Goal: Task Accomplishment & Management: Manage account settings

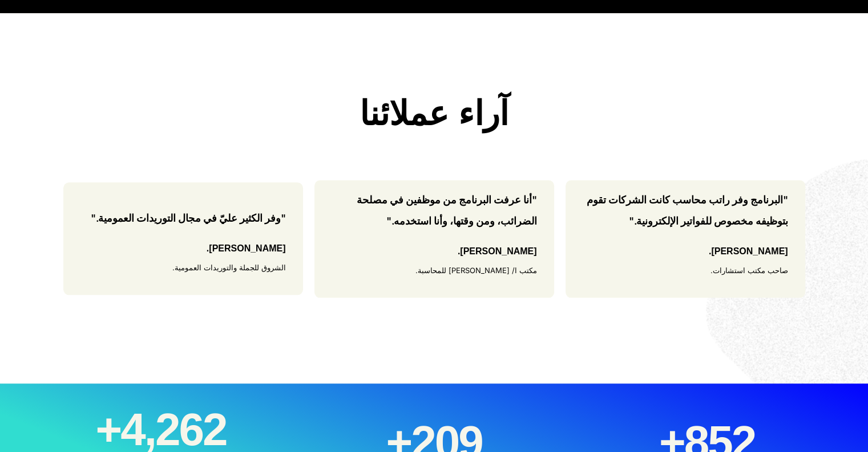
scroll to position [1053, 0]
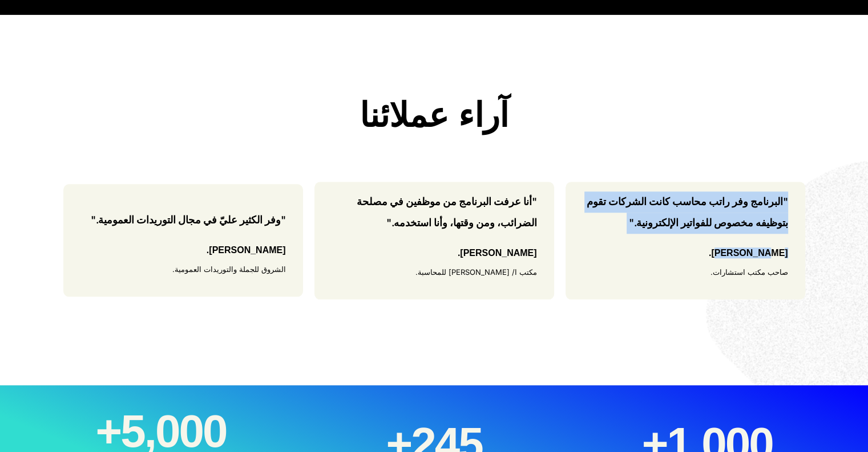
drag, startPoint x: 737, startPoint y: 269, endPoint x: 813, endPoint y: 190, distance: 109.8
click at [813, 190] on div ""البرنامج وفر راتب محاسب كانت الشركات تقوم بتوظيفه مخصوص للفواتير الإلكترونية."…" at bounding box center [434, 241] width 868 height 118
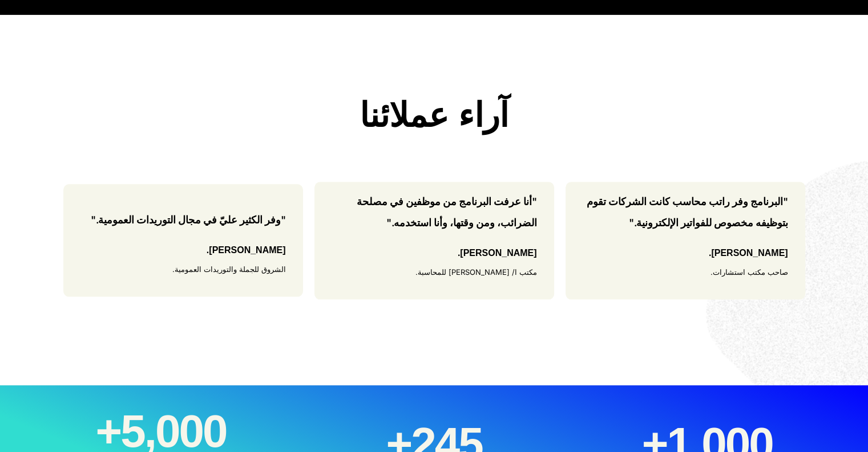
click at [454, 269] on div "محمد فهمي. مكتب ا/ محمد فهمي للمحاسبة." at bounding box center [477, 264] width 122 height 35
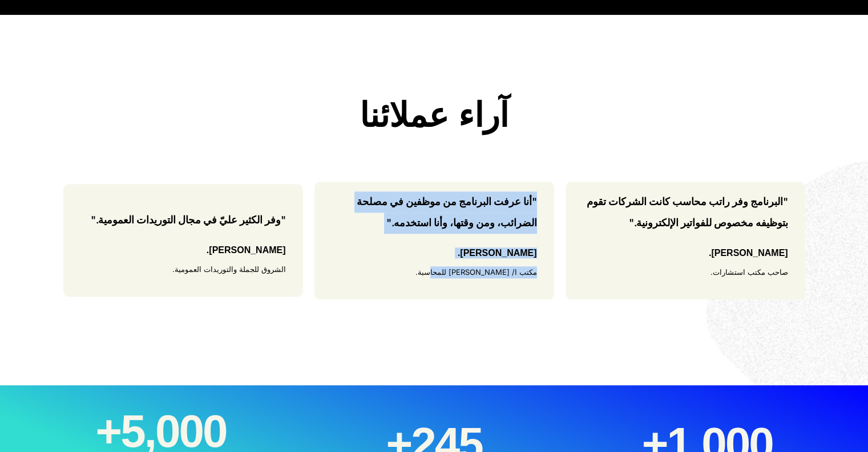
drag, startPoint x: 405, startPoint y: 279, endPoint x: 545, endPoint y: 192, distance: 164.3
click at [545, 192] on div ""أنا عرفت البرنامج من موظفين في مصلحة الضرائب، ومن وقتها، وأنا استخدمه." محمد ف…" at bounding box center [435, 241] width 240 height 118
click at [539, 256] on div ""أنا عرفت البرنامج من موظفين في مصلحة الضرائب، ومن وقتها، وأنا استخدمه." محمد ف…" at bounding box center [435, 241] width 240 height 118
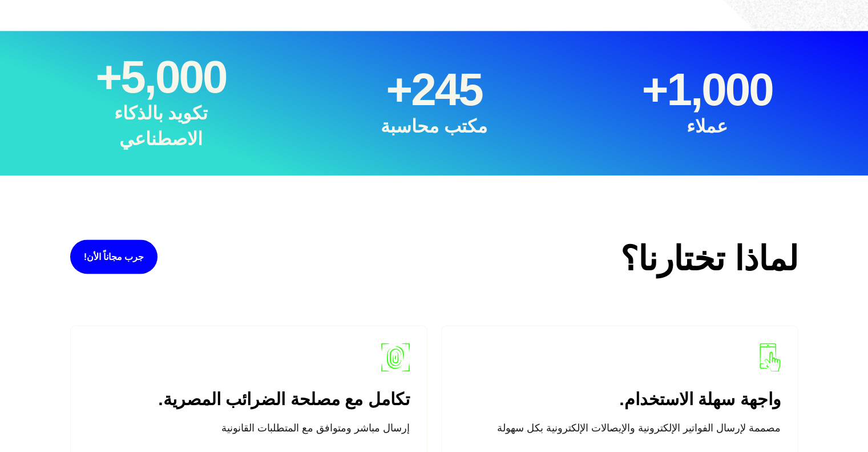
scroll to position [1407, 0]
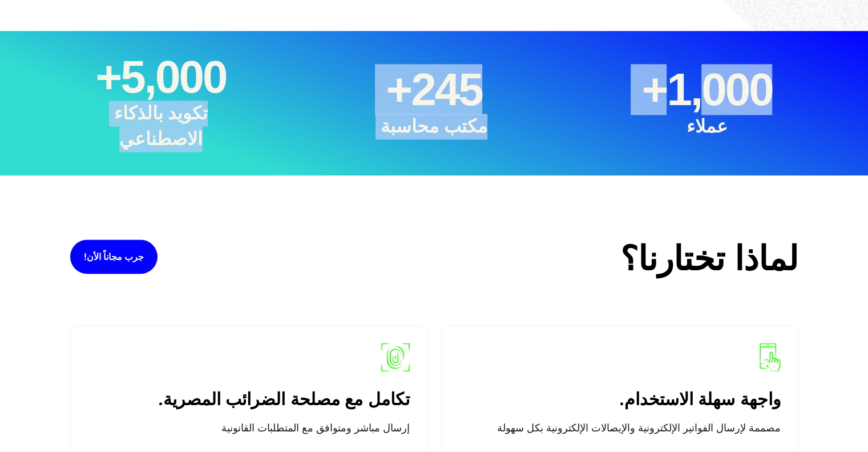
drag, startPoint x: 69, startPoint y: 131, endPoint x: 707, endPoint y: 93, distance: 640.0
click at [707, 93] on div "عملاء 1,000 + مكتب محاسبة 245 + تكويد بالذكاء الاصطناعي 5,000 +" at bounding box center [434, 103] width 742 height 99
click at [546, 146] on div "عملاء 1,000 + مكتب محاسبة 245 + تكويد بالذكاء الاصطناعي 5,000 +" at bounding box center [434, 103] width 742 height 99
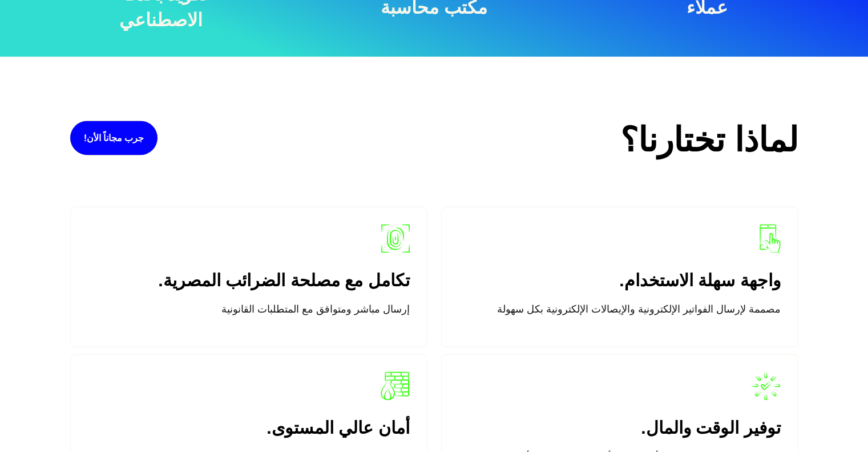
scroll to position [1527, 0]
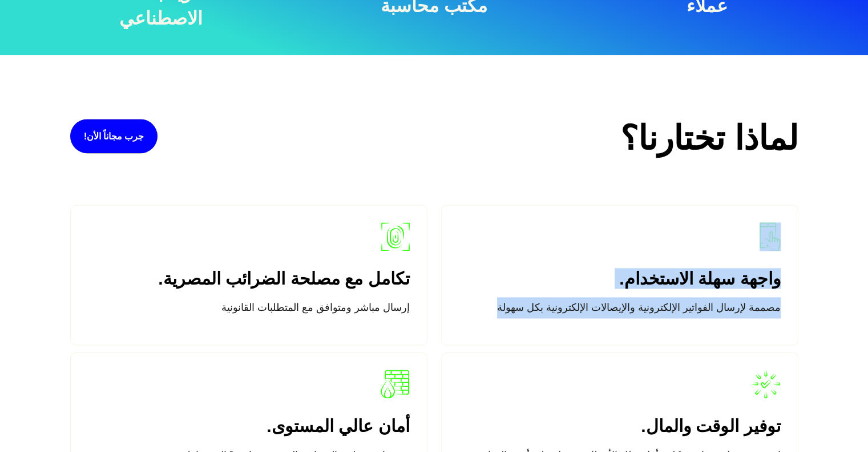
drag, startPoint x: 457, startPoint y: 308, endPoint x: 876, endPoint y: 240, distance: 424.5
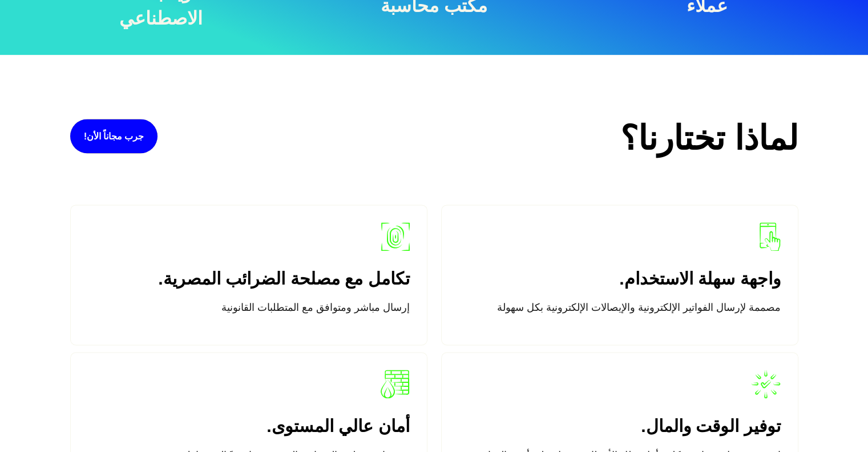
click at [575, 126] on div "لماذا تختارنا؟" at bounding box center [589, 138] width 430 height 41
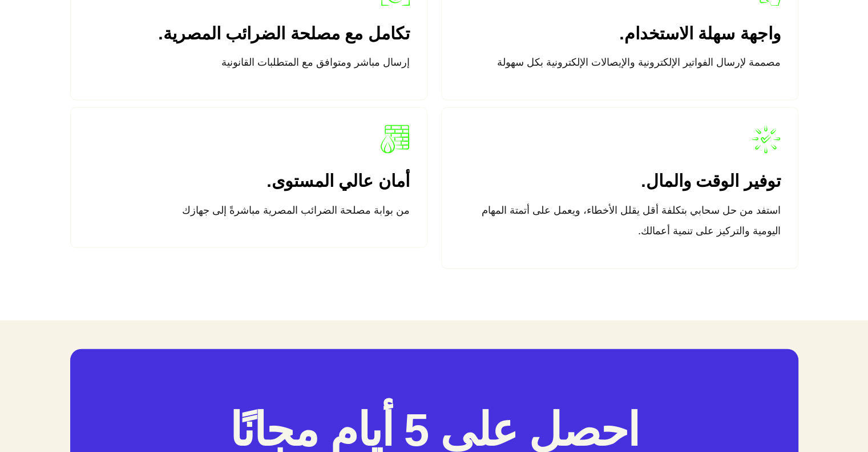
scroll to position [1778, 0]
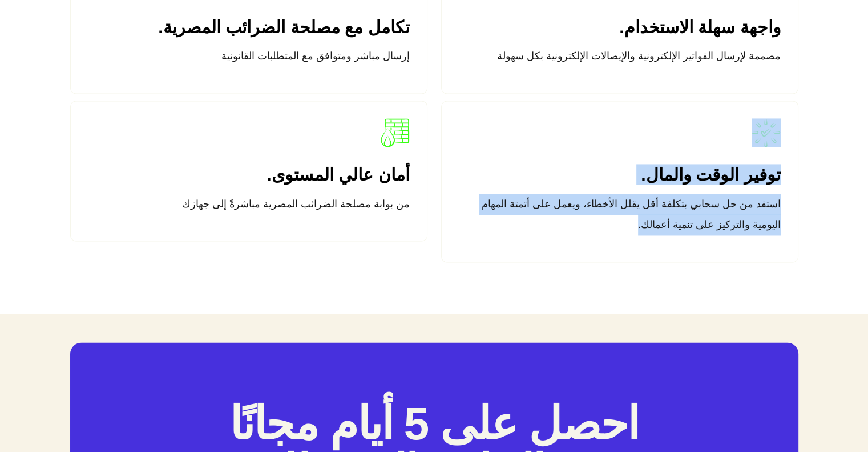
drag, startPoint x: 583, startPoint y: 223, endPoint x: 798, endPoint y: 114, distance: 241.5
click at [798, 114] on div "توفير الوقت والمال. استفد من حل سحابي بتكلفة أقل يقلل الأخطاء، ويعمل على أتمتة …" at bounding box center [619, 181] width 371 height 162
click at [577, 104] on div "توفير الوقت والمال. استفد من حل سحابي بتكلفة أقل يقلل الأخطاء، ويعمل على أتمتة …" at bounding box center [619, 181] width 357 height 162
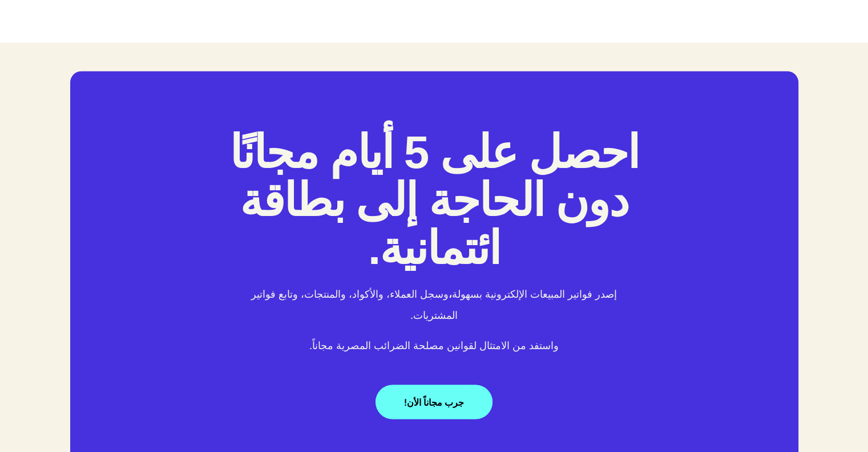
scroll to position [2050, 0]
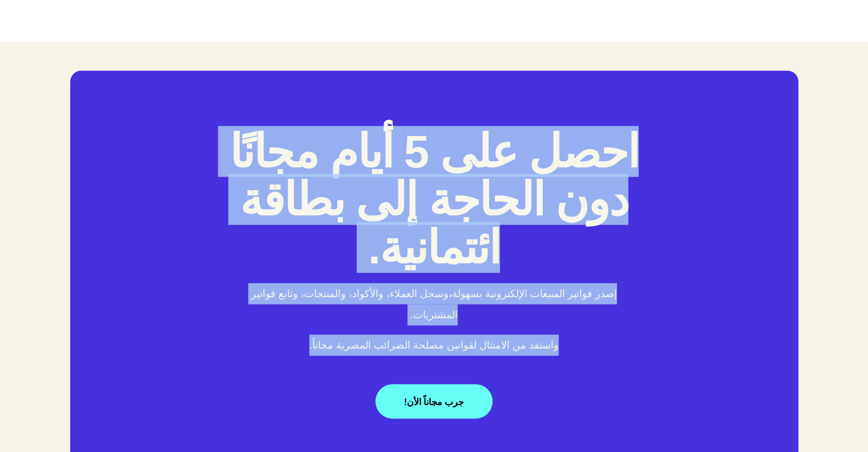
drag, startPoint x: 282, startPoint y: 328, endPoint x: 647, endPoint y: 157, distance: 402.8
click at [647, 157] on div "احصل على 5 أيام مجانًا دون الحاجة إلى بطاقة ائتمانية. إصدر فواتير المبيعات الإل…" at bounding box center [434, 274] width 728 height 408
click at [837, 90] on div "احصل على 5 أيام مجانًا دون الحاجة إلى بطاقة ائتمانية. إصدر فواتير المبيعات الإل…" at bounding box center [434, 266] width 868 height 448
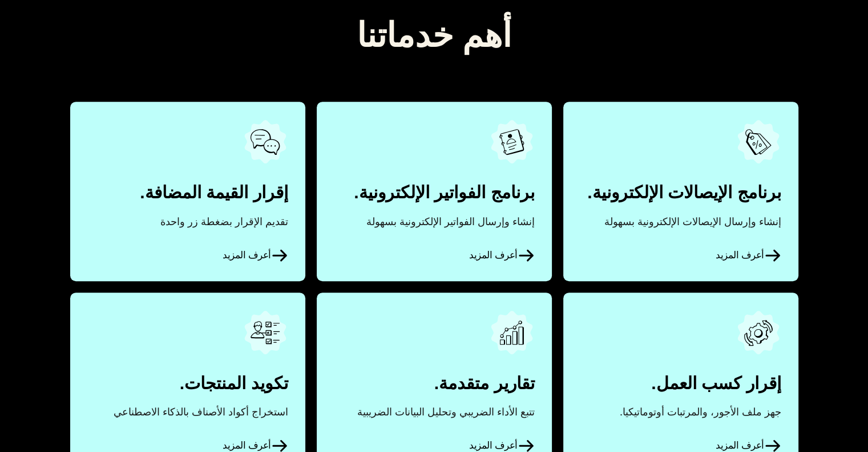
scroll to position [525, 0]
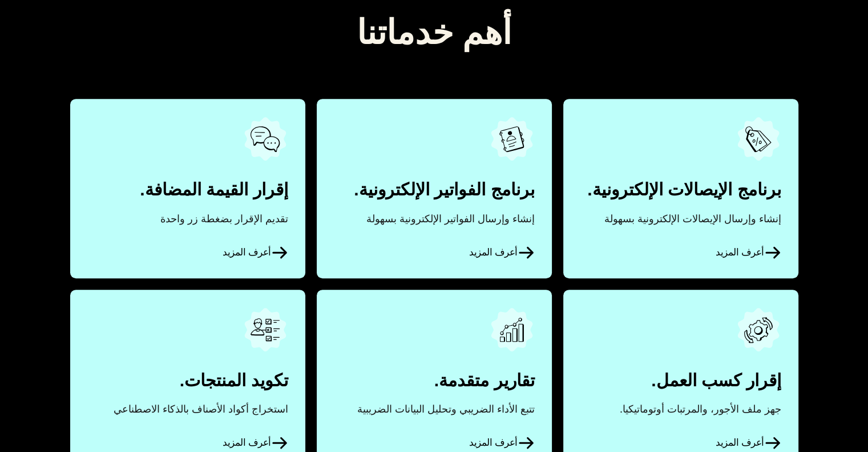
click at [734, 253] on span "أعرف المزيد" at bounding box center [748, 252] width 65 height 17
click at [508, 223] on link "أعرف المزيد" at bounding box center [434, 188] width 235 height 179
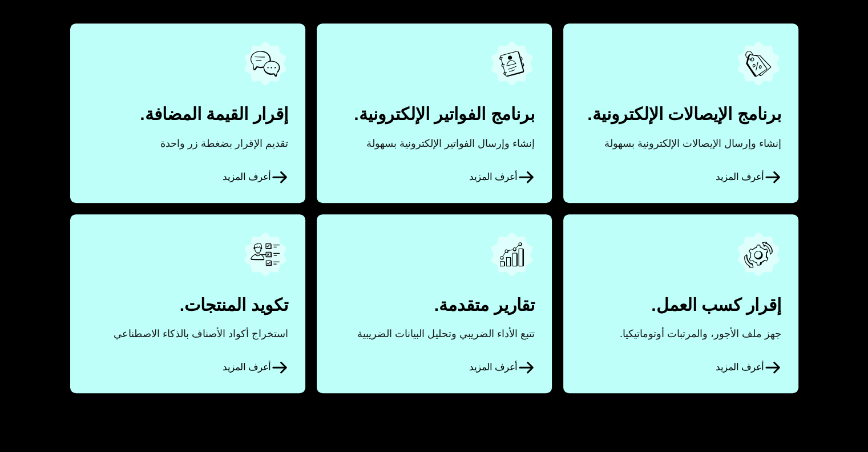
scroll to position [561, 0]
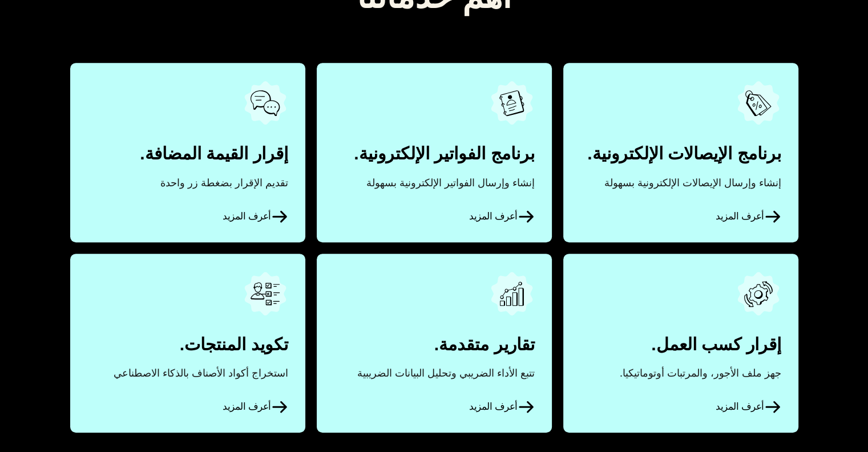
click at [557, 243] on div "برنامج الإيصالات الإلكترونية. إنشاء وإرسال الإيصالات الإلكترونية بسهولة أعرف ال…" at bounding box center [434, 247] width 742 height 369
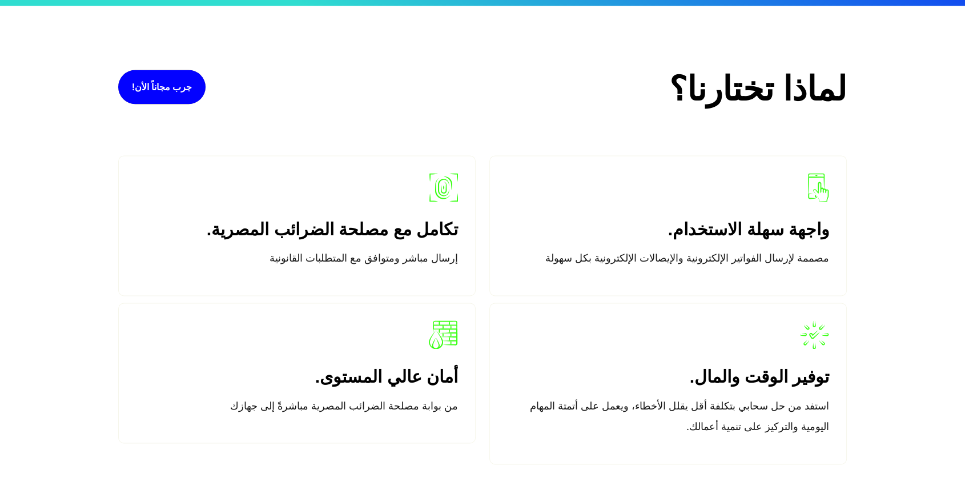
scroll to position [1592, 0]
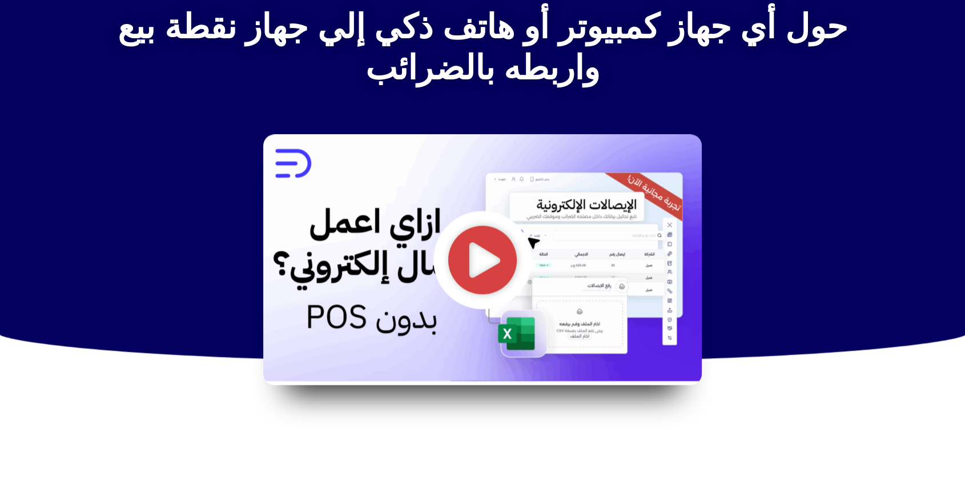
scroll to position [1355, 0]
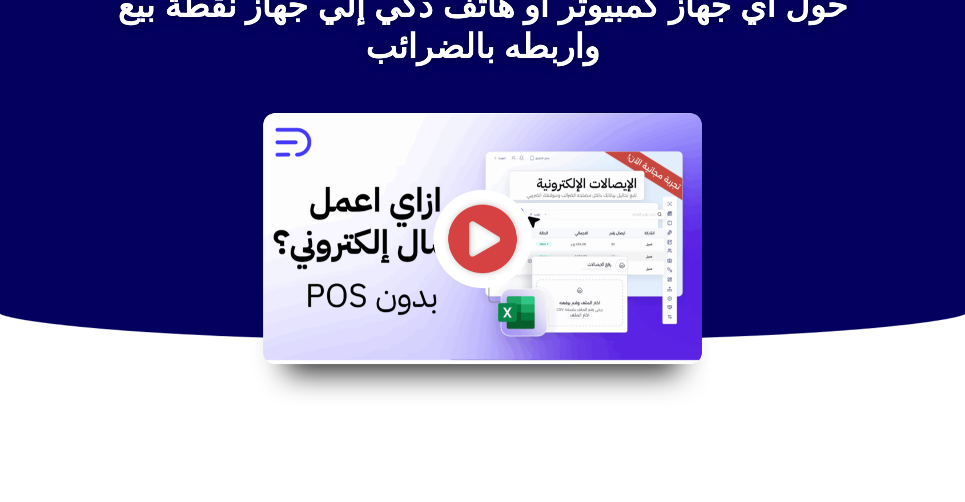
click at [481, 229] on icon "تشغيل الفيديو" at bounding box center [482, 238] width 71 height 71
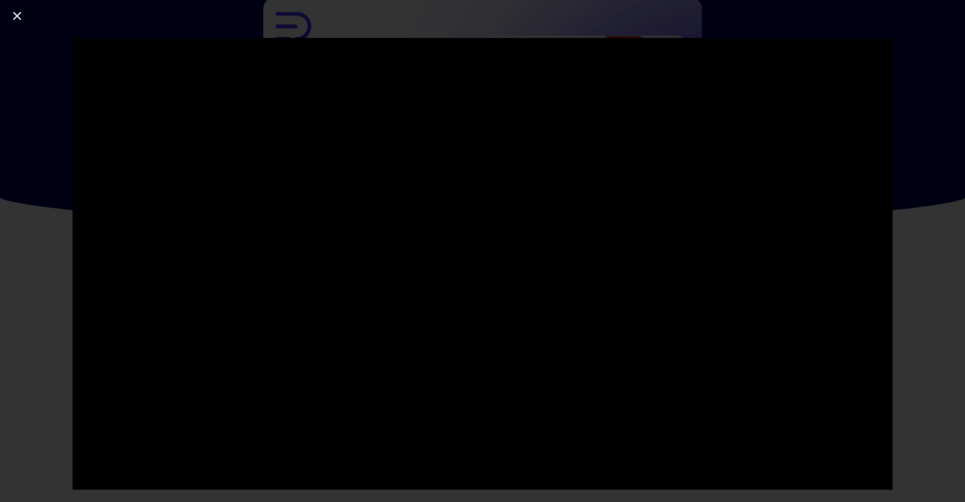
scroll to position [1471, 0]
click at [23, 18] on link "إغلاق (Esc)" at bounding box center [17, 15] width 17 height 17
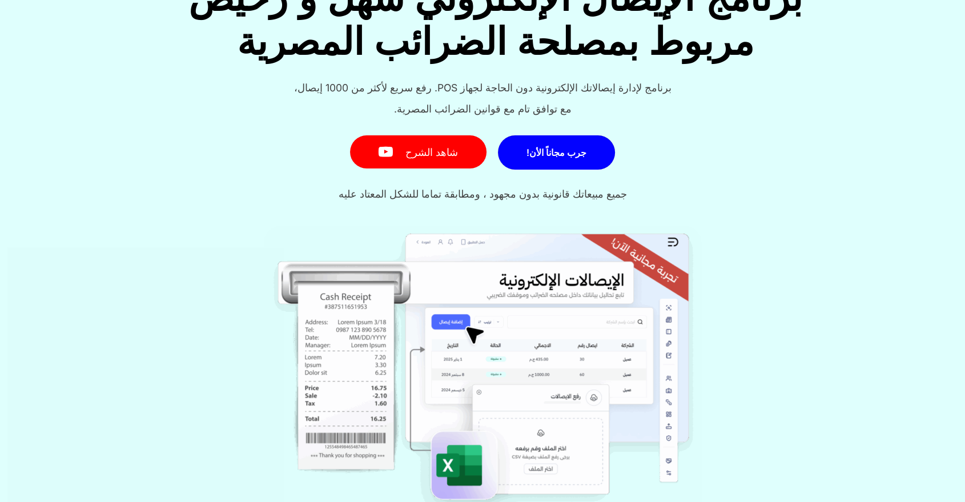
scroll to position [147, 0]
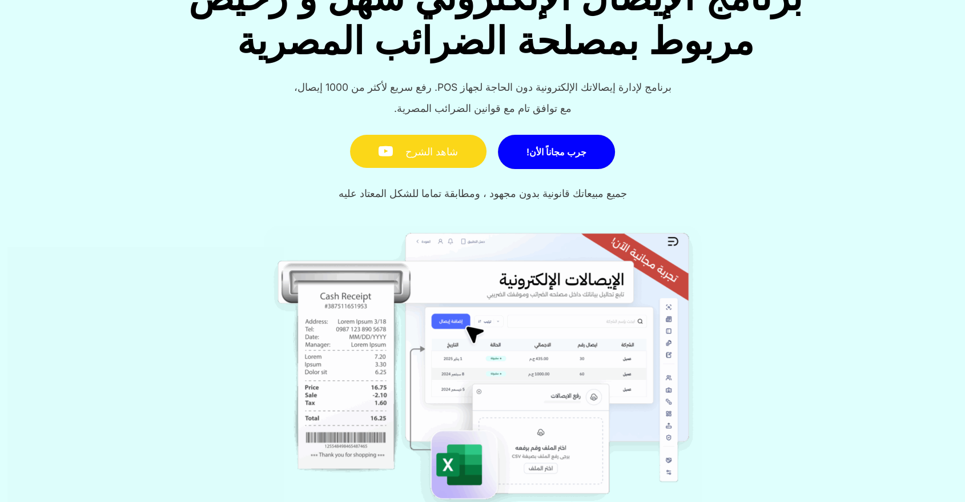
click at [434, 154] on link "شاهد الشرح" at bounding box center [418, 152] width 136 height 34
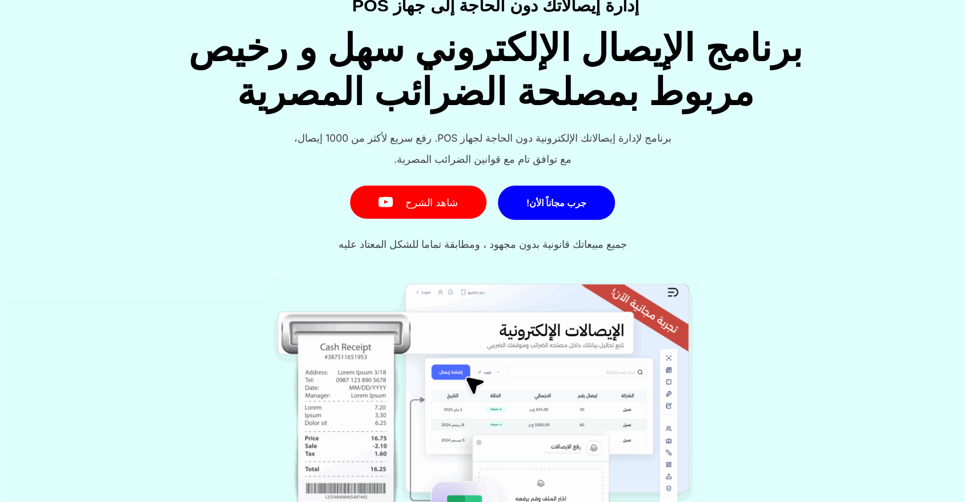
scroll to position [11, 0]
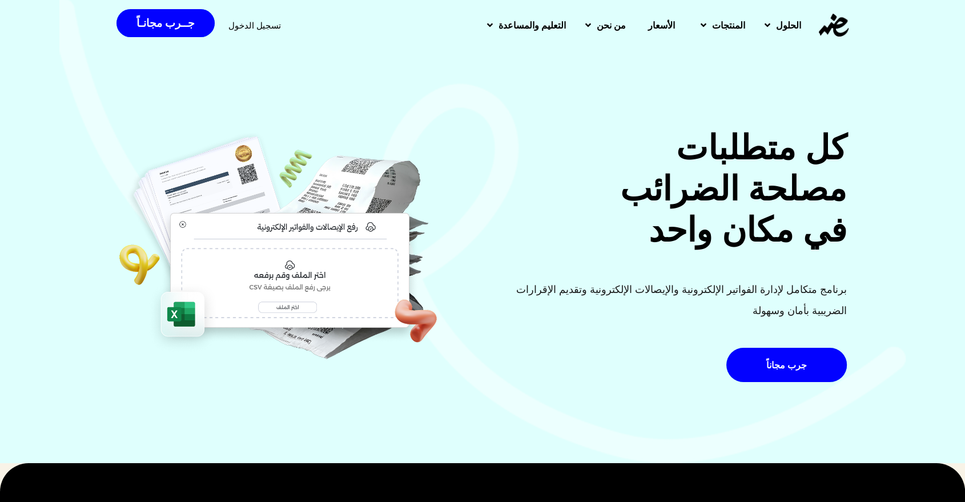
click at [252, 21] on span "تسجيل الدخول" at bounding box center [254, 25] width 53 height 9
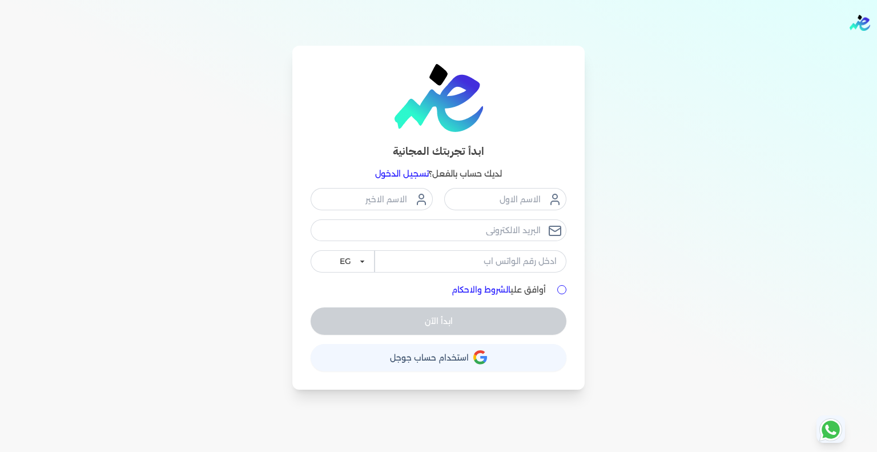
click at [562, 289] on input "أوافق علي الشروط والاحكام" at bounding box center [561, 289] width 9 height 9
checkbox input "true"
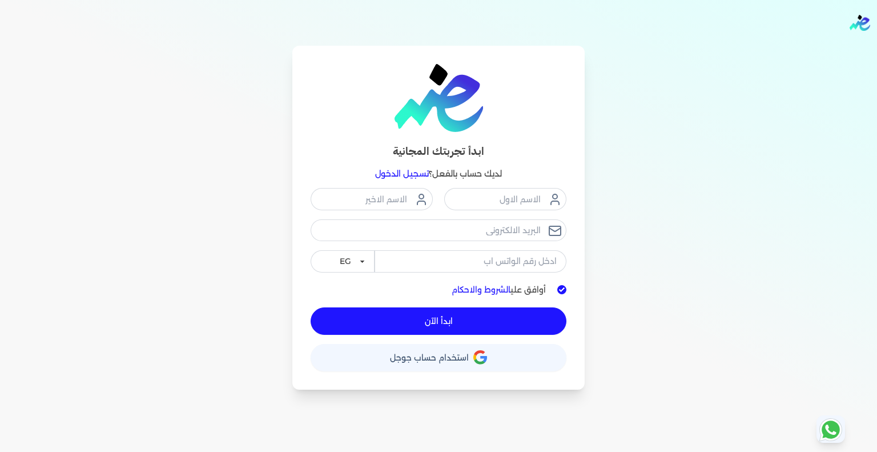
click at [491, 356] on button "حساب استخدام حساب جوجل" at bounding box center [439, 357] width 256 height 27
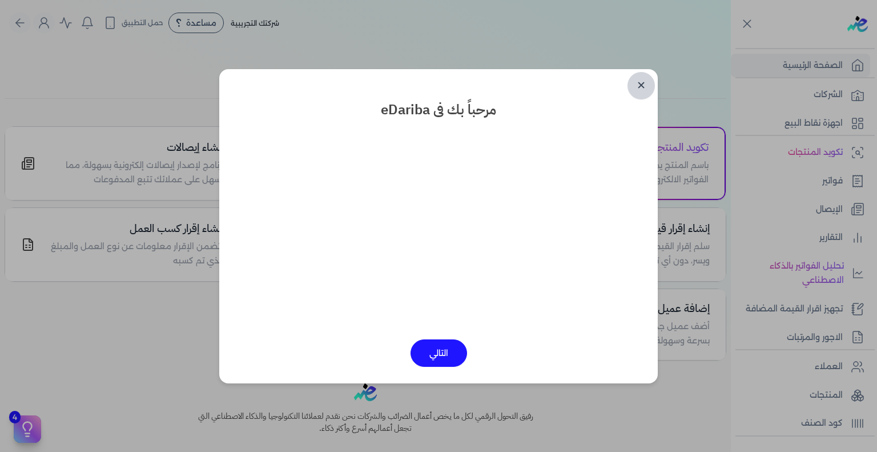
click at [645, 79] on link "✕" at bounding box center [640, 85] width 27 height 27
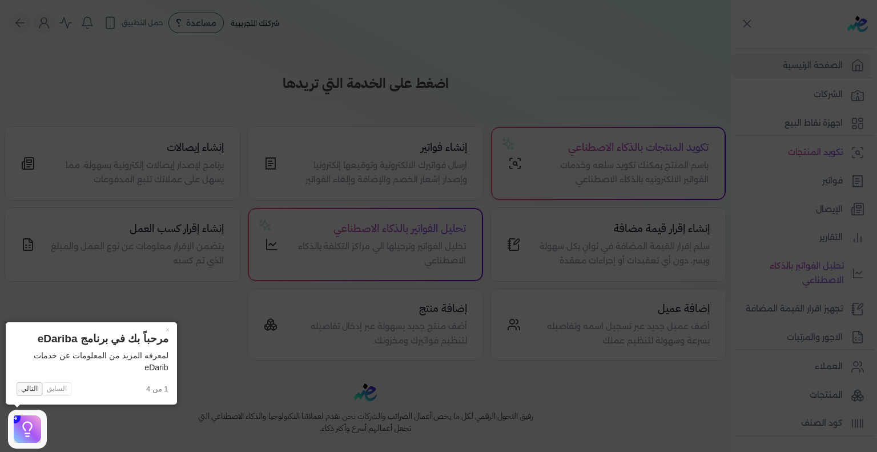
click at [38, 387] on button "التالي" at bounding box center [30, 389] width 26 height 14
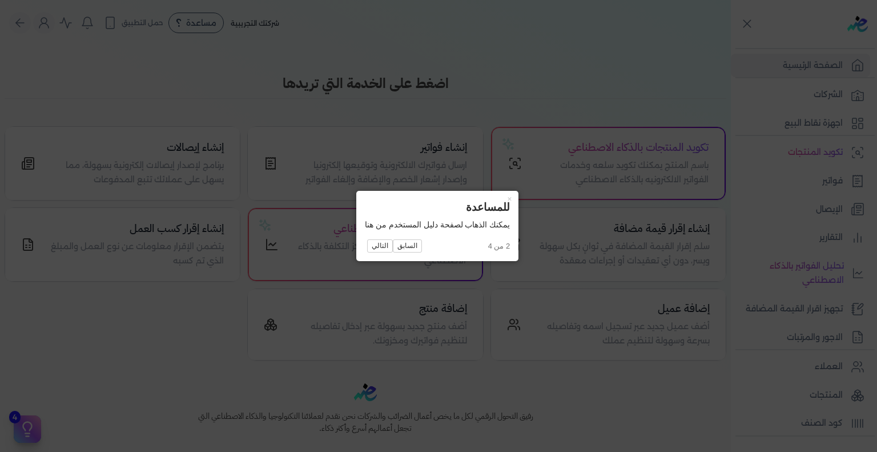
click at [365, 224] on div "يمكنك الذهاب لصفحة دليل المستخدم من هنا" at bounding box center [437, 225] width 145 height 12
click at [374, 224] on div "يمكنك الذهاب لصفحة دليل المستخدم من هنا" at bounding box center [437, 225] width 145 height 12
click at [449, 240] on span "السابق التالي" at bounding box center [426, 246] width 123 height 14
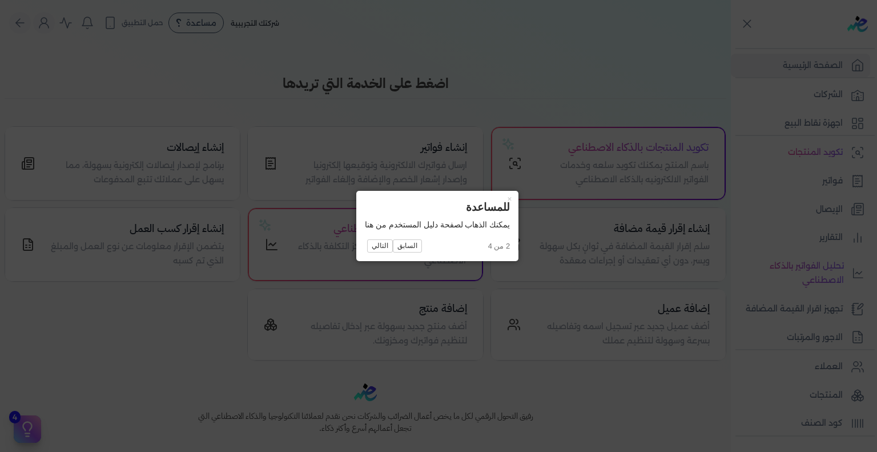
click at [441, 228] on div "يمكنك الذهاب لصفحة دليل المستخدم من هنا" at bounding box center [437, 225] width 145 height 12
click at [386, 242] on button "التالي" at bounding box center [380, 246] width 26 height 14
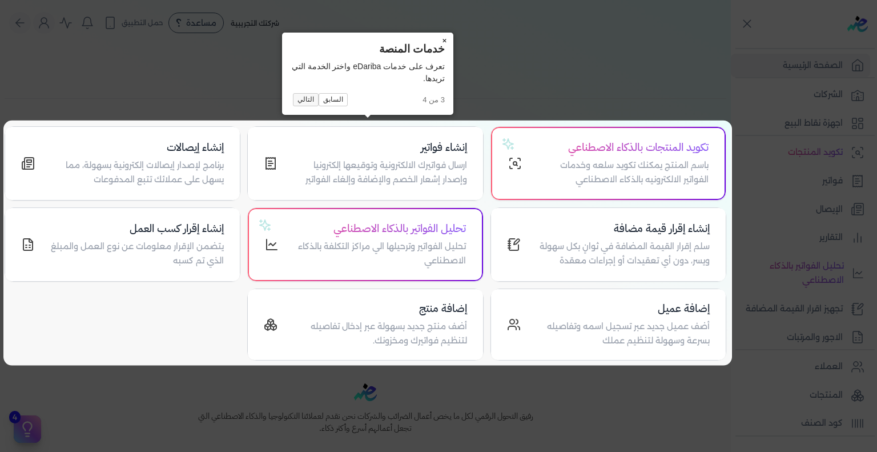
click at [305, 98] on button "التالي" at bounding box center [306, 100] width 26 height 14
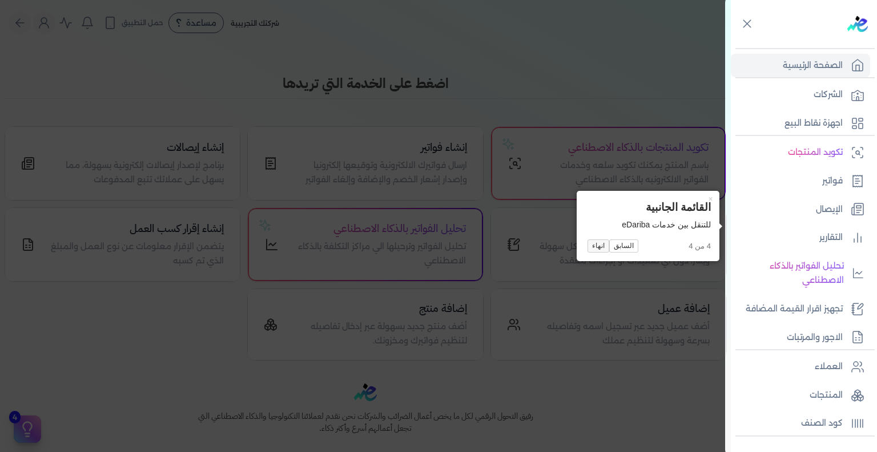
click at [600, 246] on button "انهاء" at bounding box center [598, 246] width 22 height 14
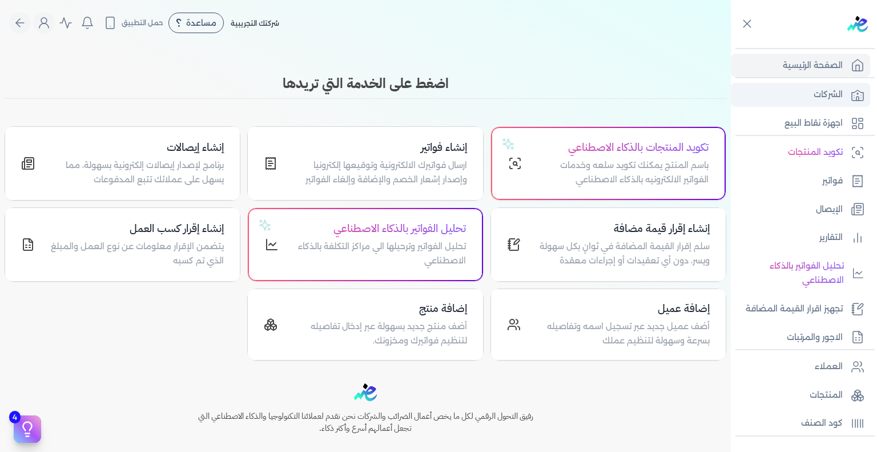
click at [817, 96] on p "الشركات" at bounding box center [828, 94] width 29 height 15
click at [792, 95] on link "الشركات" at bounding box center [800, 95] width 139 height 24
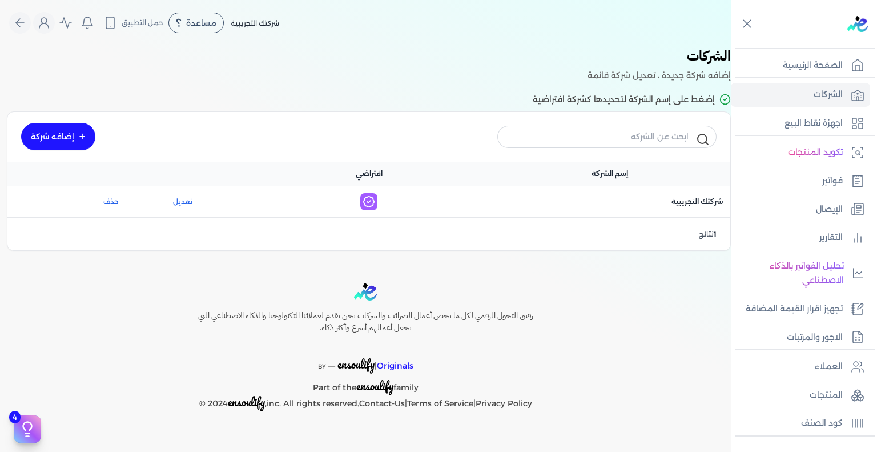
click at [598, 223] on div "1 نتائج" at bounding box center [368, 234] width 723 height 34
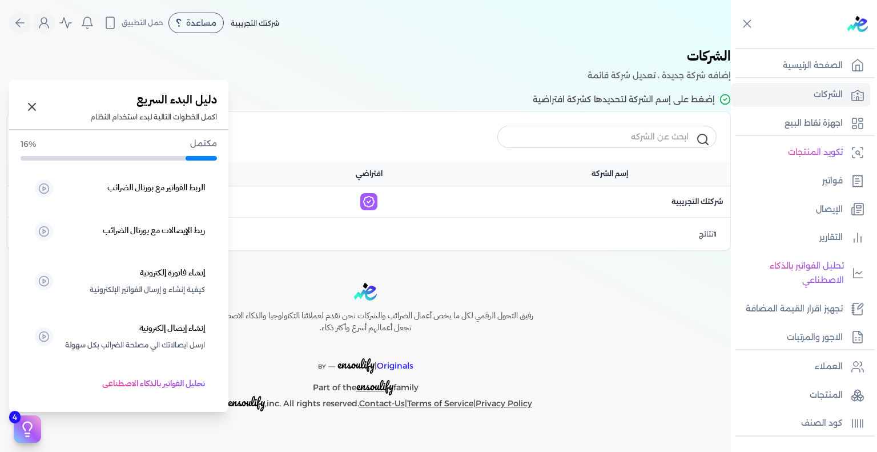
click at [25, 434] on icon at bounding box center [27, 428] width 17 height 17
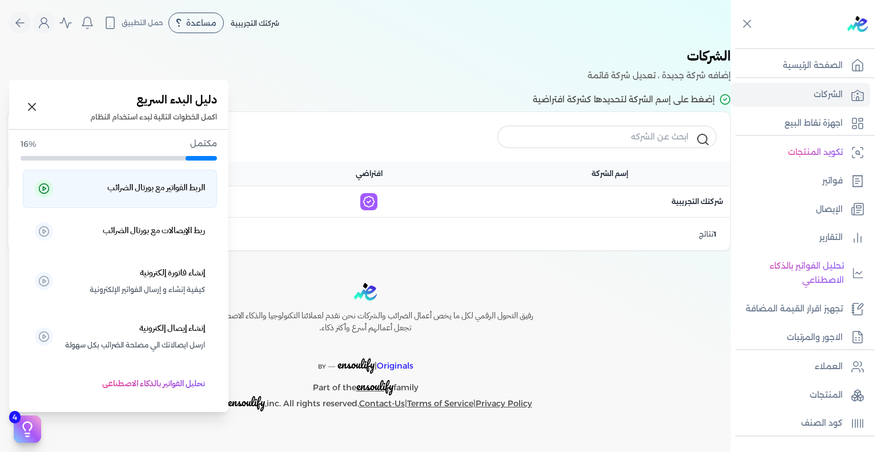
click at [158, 187] on h5 "الربط الفواتير مع بورتال الضرائب" at bounding box center [156, 187] width 98 height 15
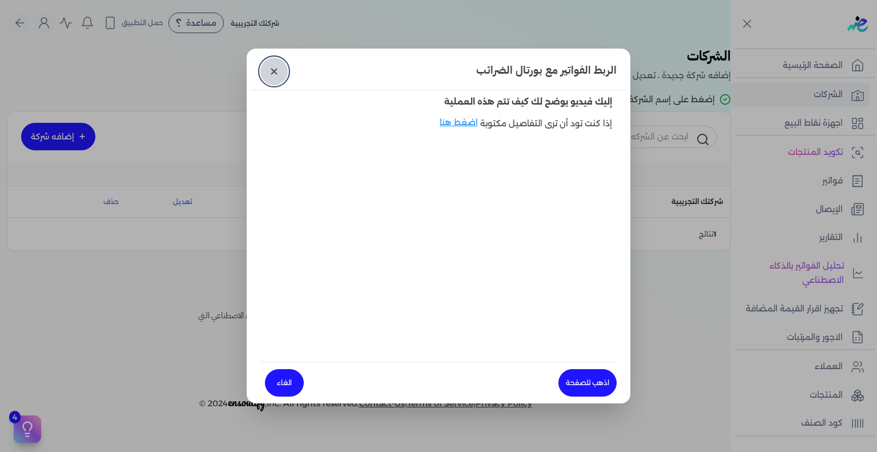
click at [272, 75] on link "✕" at bounding box center [273, 71] width 27 height 27
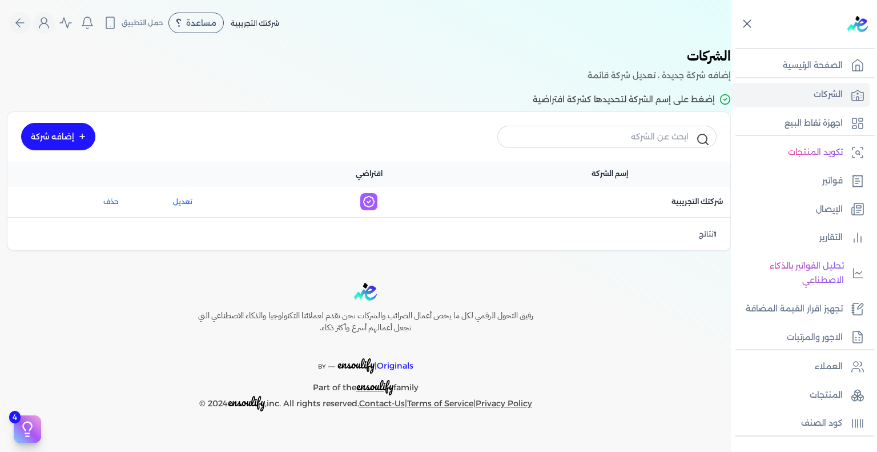
click at [747, 18] on icon at bounding box center [747, 24] width 14 height 14
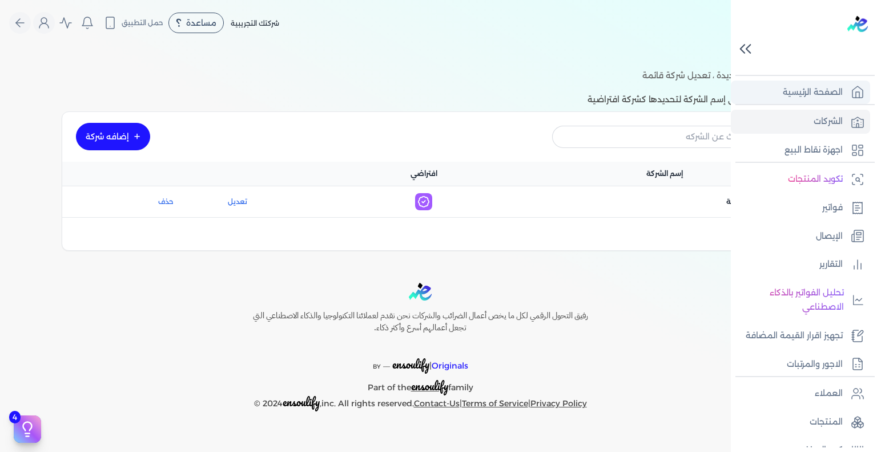
click at [813, 88] on p "الصفحة الرئيسية" at bounding box center [813, 92] width 60 height 15
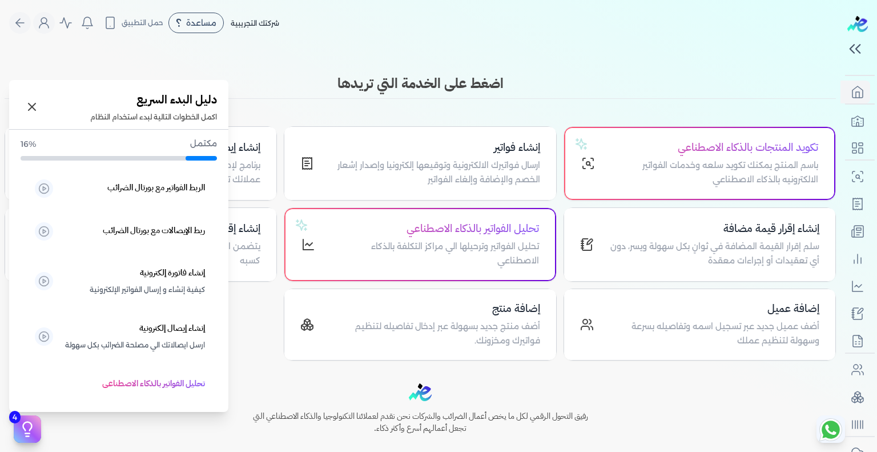
click at [24, 420] on icon at bounding box center [27, 428] width 17 height 17
click at [194, 148] on p "مكتمل" at bounding box center [129, 143] width 176 height 15
drag, startPoint x: 203, startPoint y: 148, endPoint x: 203, endPoint y: 132, distance: 16.0
click at [203, 132] on div "مكتمل 16% الربط الفواتير مع بورتال الضرائب ربط الإيصالات مع بورتال الضرائب إنشا…" at bounding box center [118, 268] width 219 height 277
drag, startPoint x: 203, startPoint y: 132, endPoint x: 200, endPoint y: 148, distance: 16.8
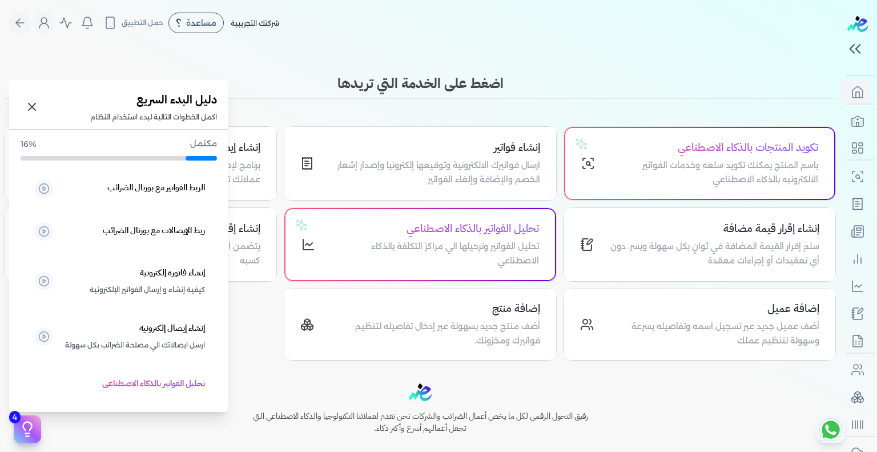
click at [200, 148] on div "مكتمل 16% الربط الفواتير مع بورتال الضرائب ربط الإيصالات مع بورتال الضرائب إنشا…" at bounding box center [118, 268] width 219 height 277
click at [200, 148] on p "مكتمل" at bounding box center [129, 143] width 176 height 15
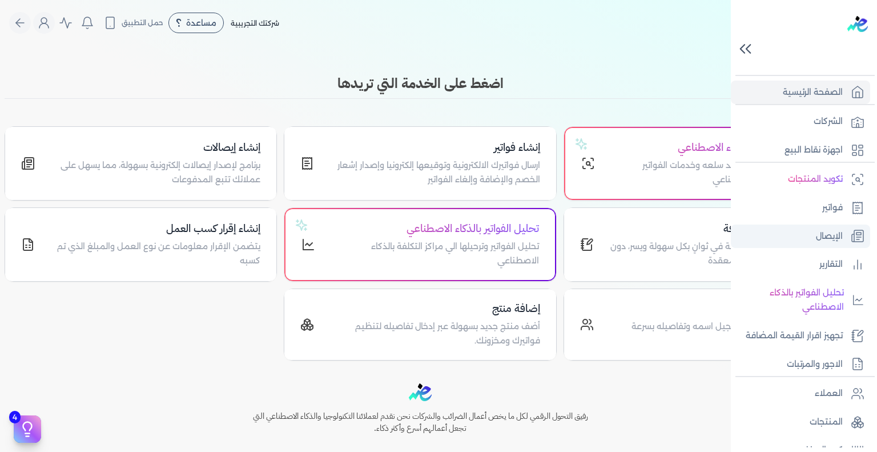
click at [824, 232] on p "الإيصال" at bounding box center [829, 236] width 27 height 15
click at [838, 236] on p "الإيصال" at bounding box center [829, 236] width 27 height 15
click at [819, 194] on ul "تكويد المنتجات فواتير الإيصال التقارير تحليل الفواتير بالذكاء الاصطناعي تجهيز ا…" at bounding box center [800, 271] width 139 height 208
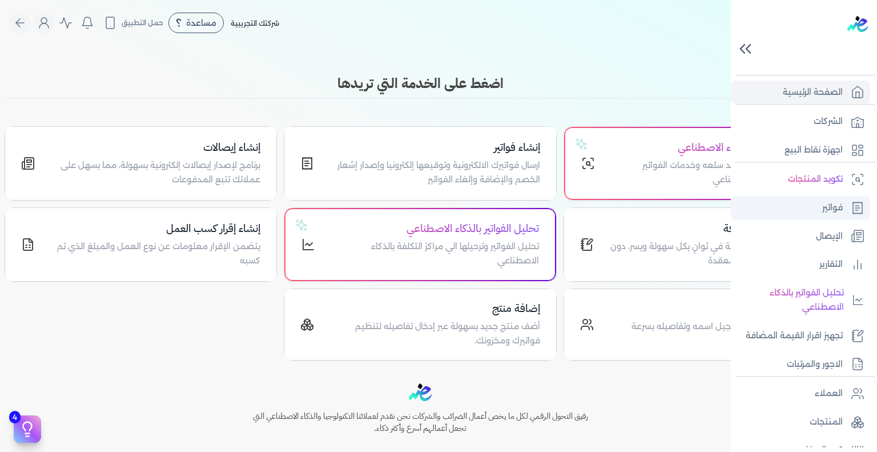
click at [822, 201] on p "فواتير" at bounding box center [832, 207] width 21 height 15
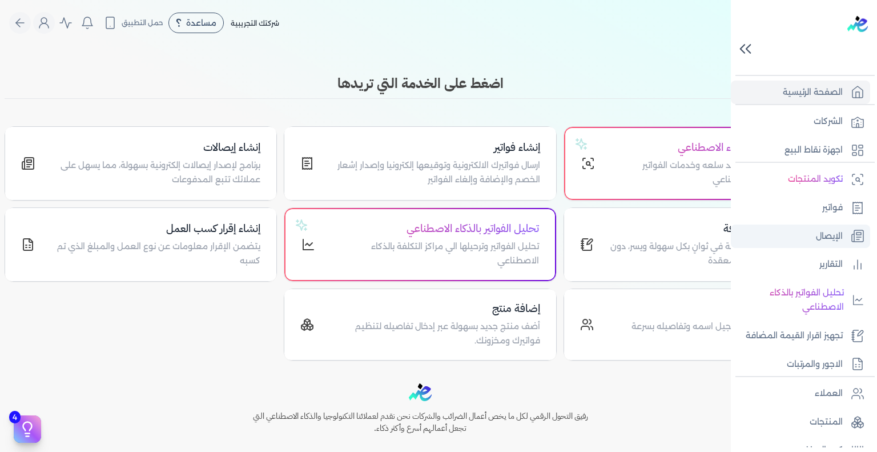
click at [823, 229] on p "الإيصال" at bounding box center [829, 236] width 27 height 15
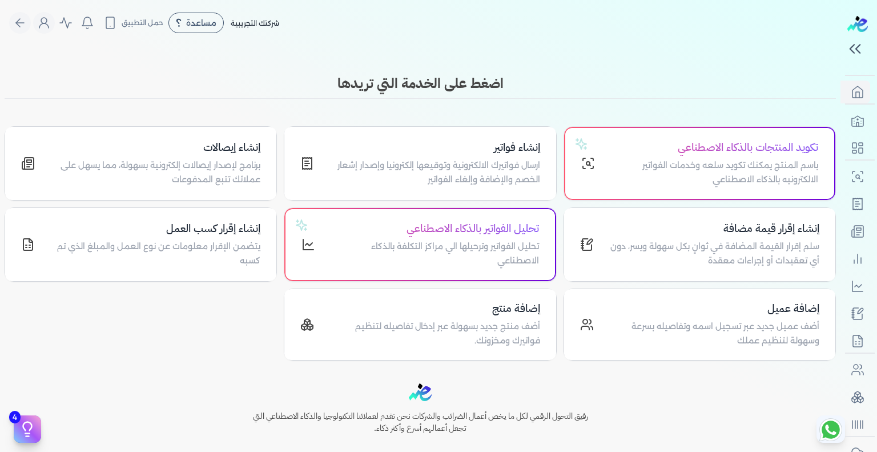
click at [538, 33] on div "شركتك التجريبية مساعدة خدمة العملاء دليل المستخدم حمل التطبيق لا يوجد اشعارات م…" at bounding box center [424, 23] width 831 height 22
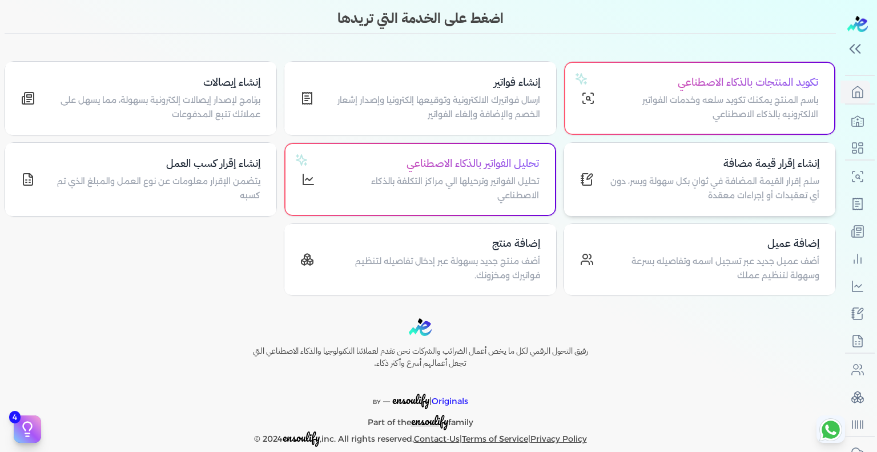
scroll to position [80, 0]
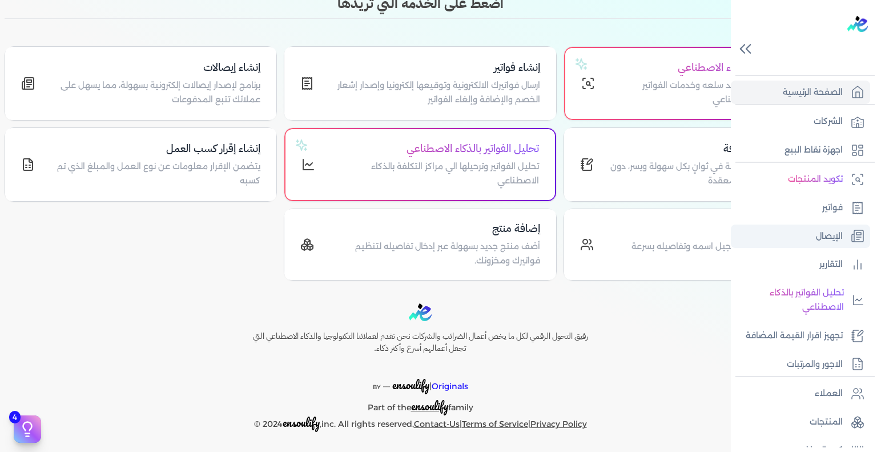
click at [806, 231] on link "الإيصال" at bounding box center [800, 236] width 139 height 24
click at [816, 235] on p "الإيصال" at bounding box center [829, 236] width 27 height 15
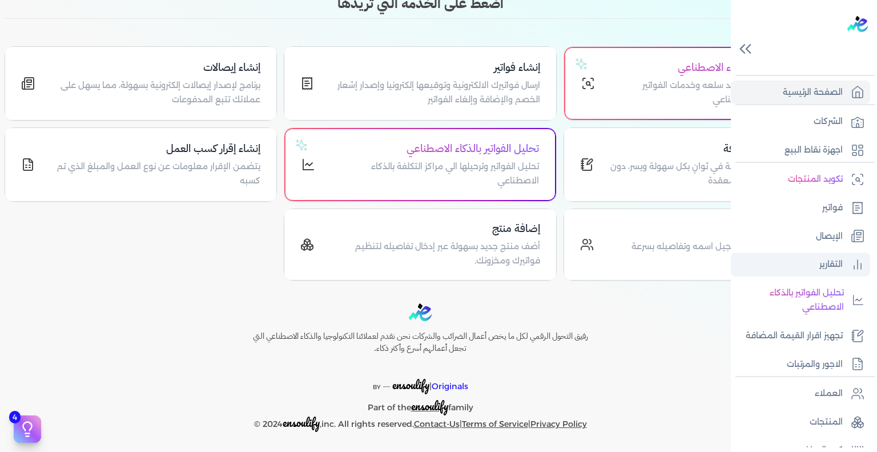
click at [816, 275] on link "التقارير" at bounding box center [800, 264] width 139 height 24
drag, startPoint x: 816, startPoint y: 275, endPoint x: 817, endPoint y: 223, distance: 52.0
click at [817, 223] on ul "تكويد المنتجات فواتير الإيصال التقارير تحليل الفواتير بالذكاء الاصطناعي تجهيز ا…" at bounding box center [800, 271] width 139 height 208
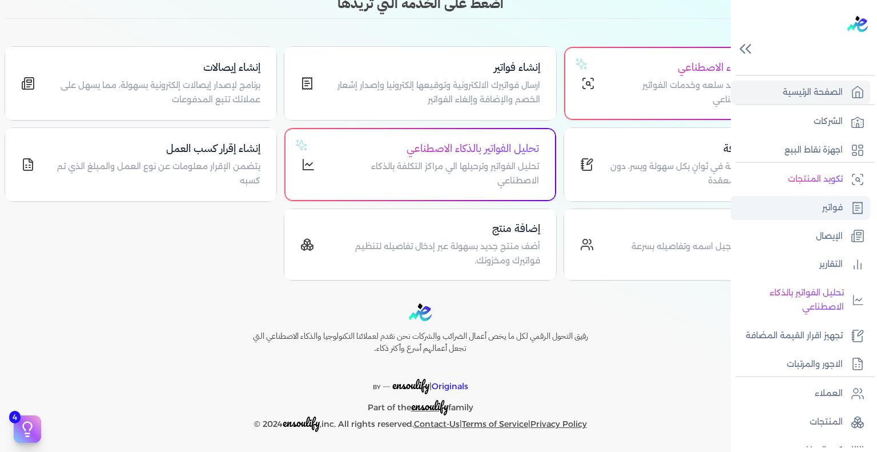
click at [819, 207] on link "فواتير" at bounding box center [800, 208] width 139 height 24
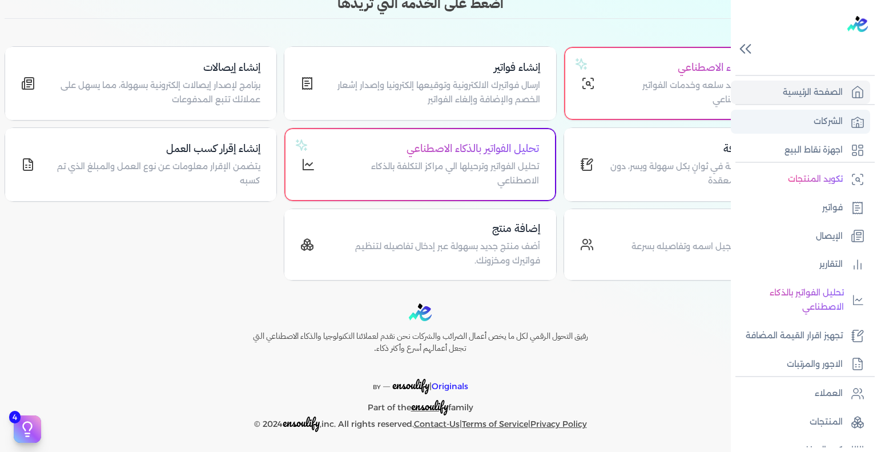
drag, startPoint x: 819, startPoint y: 207, endPoint x: 808, endPoint y: 114, distance: 94.2
click at [808, 114] on div "الصفحة الرئيسية الشركات اجهزة نقاط البيع تكويد المنتجات فواتير الإيصال التقارير…" at bounding box center [804, 312] width 146 height 474
click at [808, 114] on link "الشركات" at bounding box center [800, 122] width 139 height 24
click at [811, 132] on link "الشركات" at bounding box center [800, 122] width 139 height 24
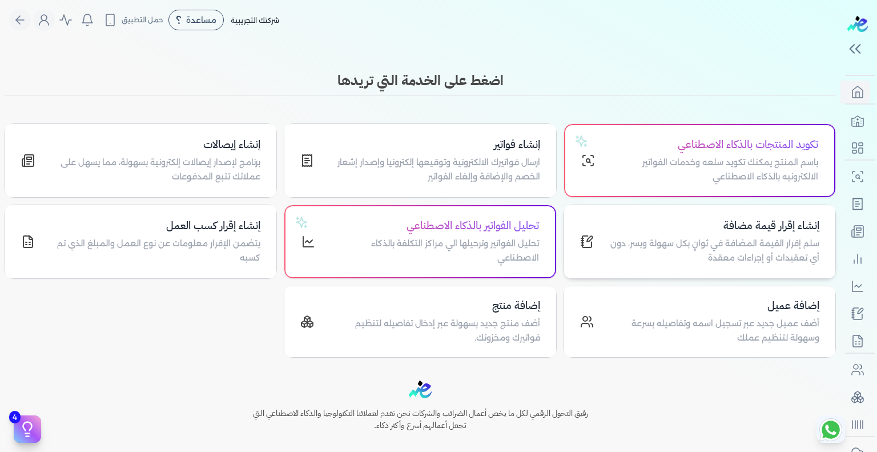
scroll to position [0, 0]
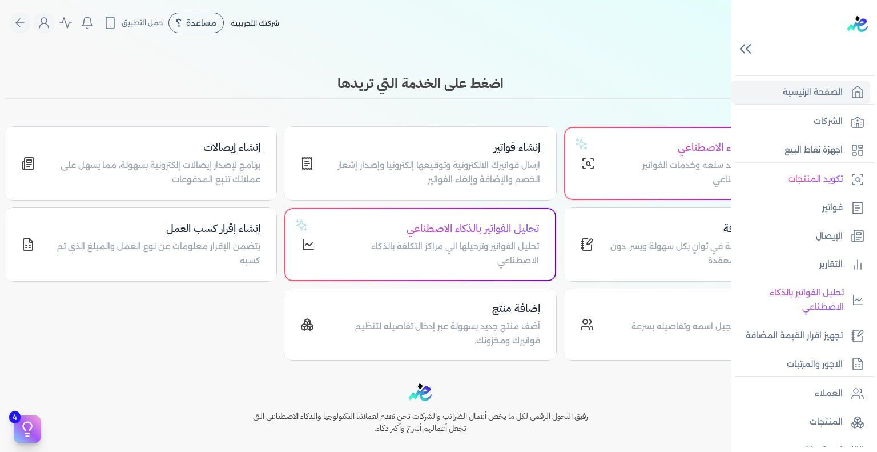
click at [821, 107] on div "الشركات اجهزة نقاط البيع" at bounding box center [804, 133] width 146 height 58
click at [822, 118] on p "الشركات" at bounding box center [828, 121] width 29 height 15
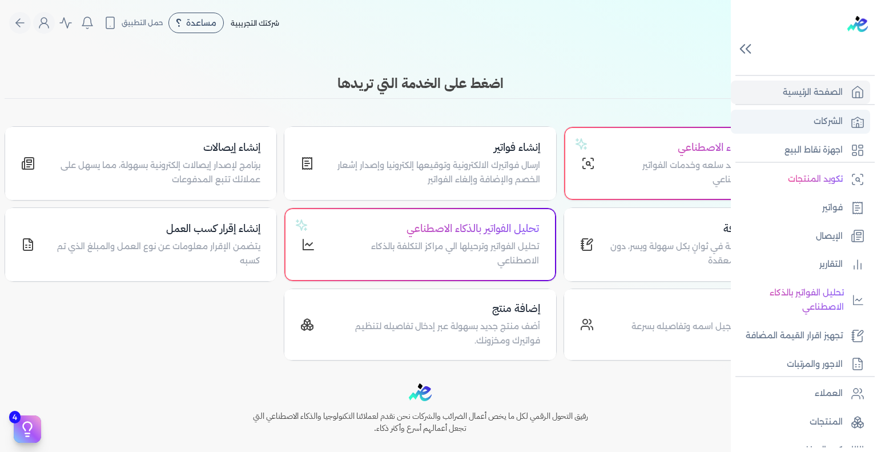
click at [822, 118] on p "الشركات" at bounding box center [828, 121] width 29 height 15
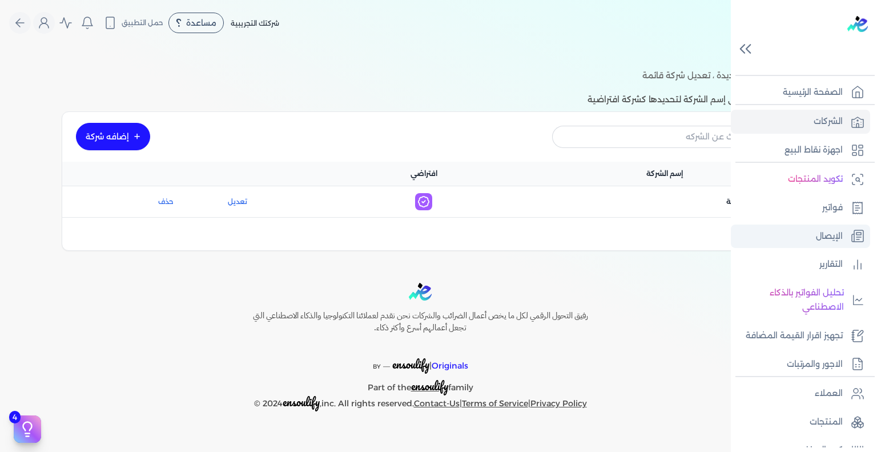
click at [811, 236] on link "الإيصال" at bounding box center [800, 236] width 139 height 24
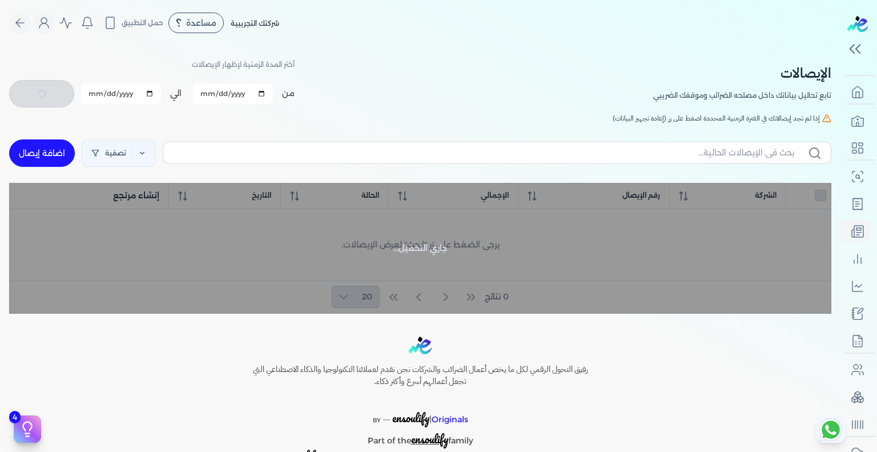
click at [649, 349] on div "رفيق التحول الرقمي لكل ما يخص أعمال الضرائب والشركات نحن نقدم لعملائنا التكنولو…" at bounding box center [420, 400] width 840 height 128
click at [195, 19] on span "مساعدة" at bounding box center [201, 23] width 30 height 8
click at [353, 13] on div "شركتك التجريبية مساعدة خدمة العملاء دليل المستخدم حمل التطبيق لا يوجد اشعارات م…" at bounding box center [424, 23] width 831 height 22
click at [188, 32] on div "مساعدة" at bounding box center [195, 23] width 55 height 21
click at [214, 71] on span "دليل المستخدم" at bounding box center [205, 73] width 41 height 9
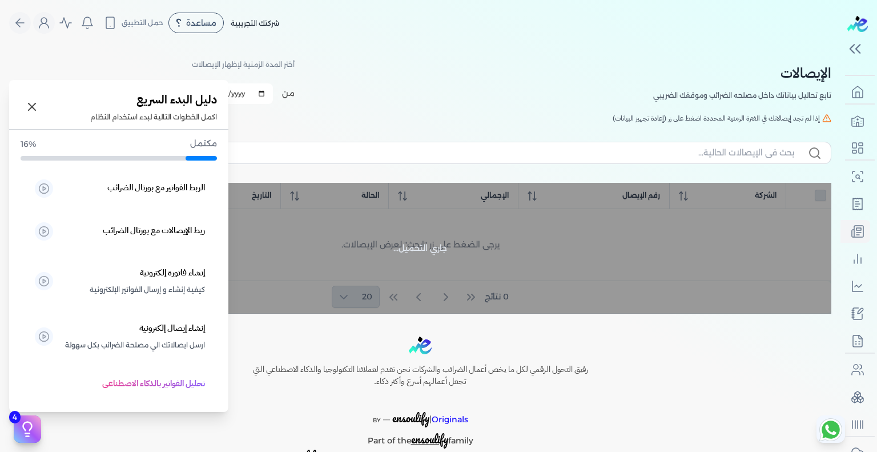
click at [27, 425] on icon at bounding box center [27, 428] width 17 height 17
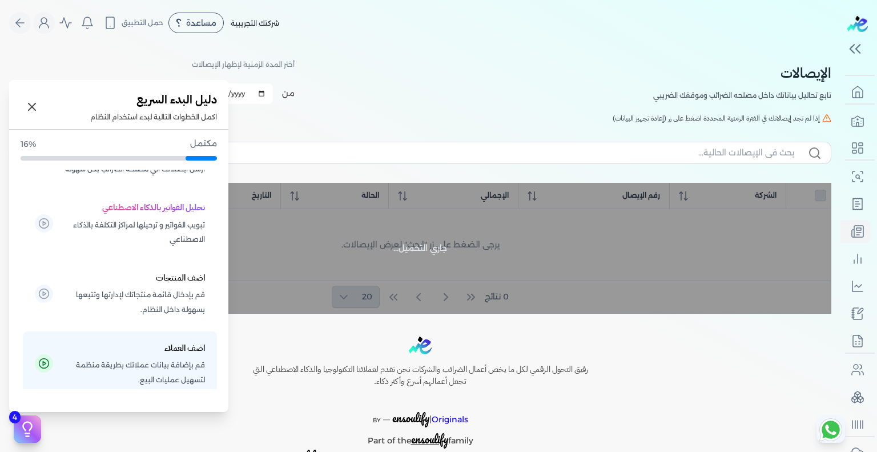
scroll to position [192, 0]
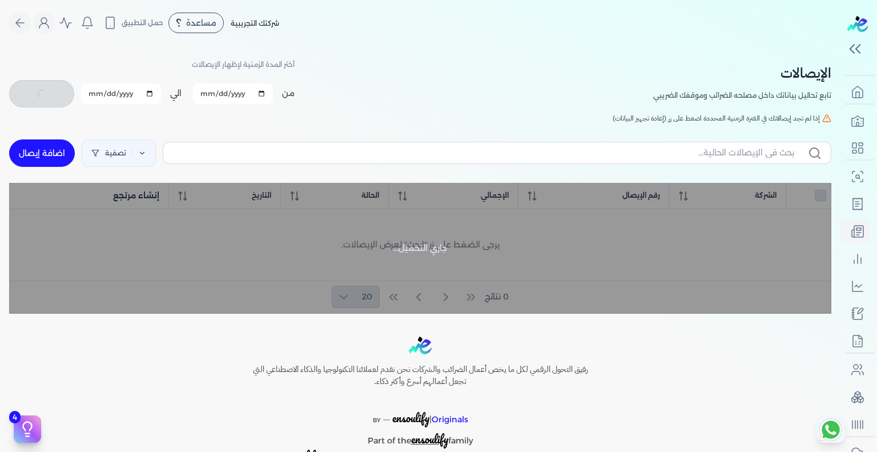
click at [329, 384] on h6 "رفيق التحول الرقمي لكل ما يخص أعمال الضرائب والشركات نحن نقدم لعملائنا التكنولو…" at bounding box center [420, 375] width 384 height 25
checkbox input "false"
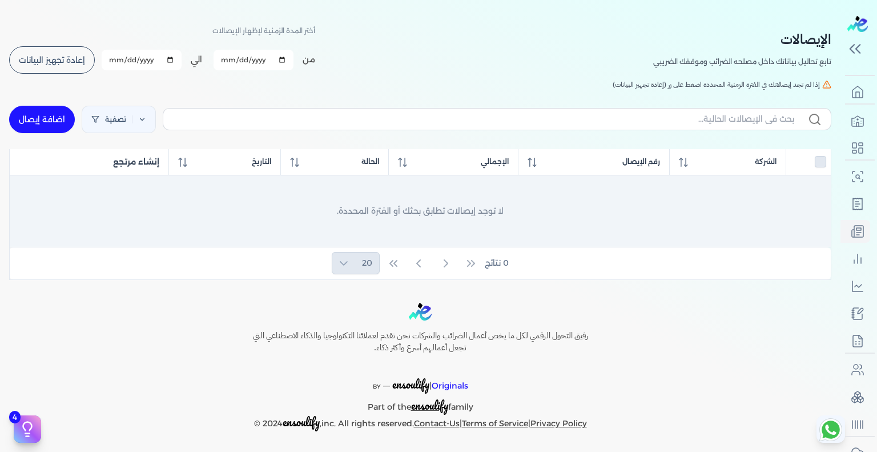
scroll to position [0, 0]
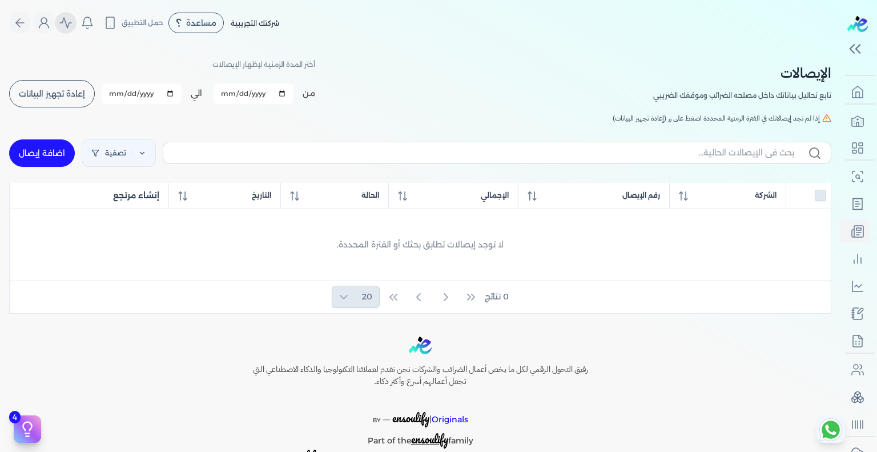
click at [71, 25] on icon "Global" at bounding box center [65, 23] width 11 height 10
click at [71, 23] on icon "Global" at bounding box center [66, 23] width 14 height 14
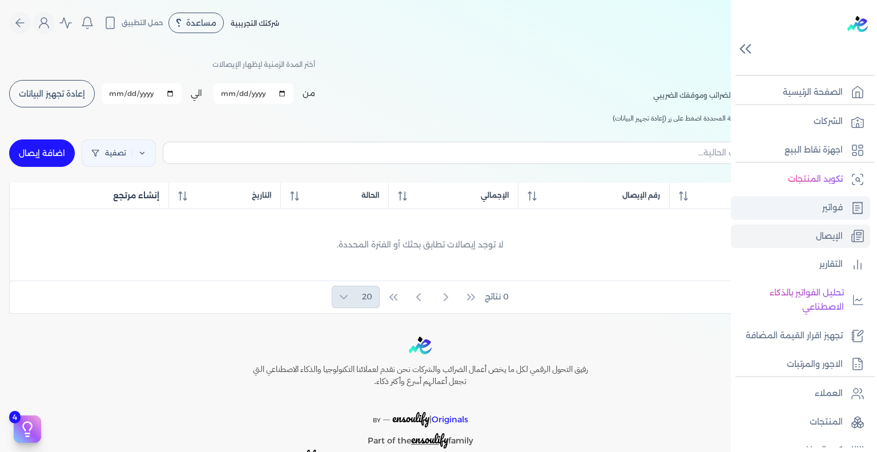
click at [810, 210] on link "فواتير" at bounding box center [800, 208] width 139 height 24
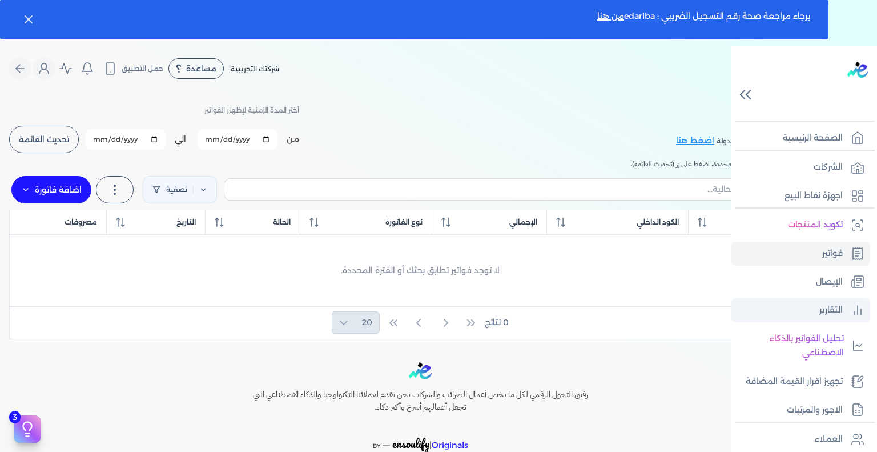
click at [808, 313] on link "التقارير" at bounding box center [800, 310] width 139 height 24
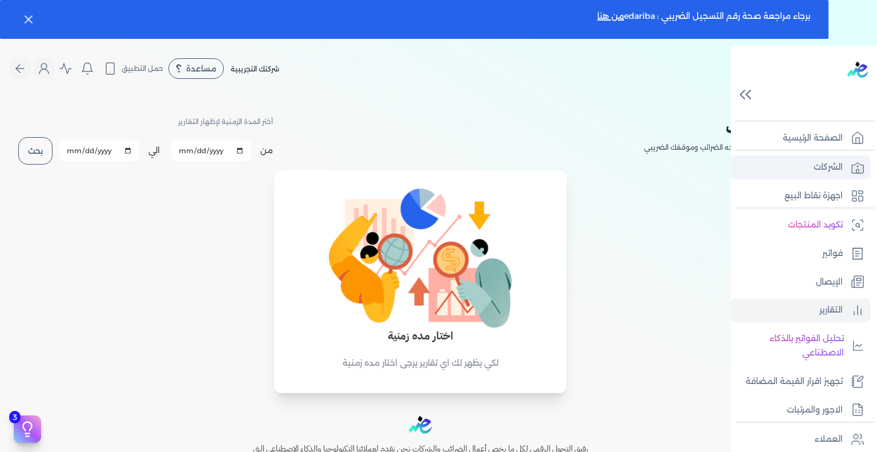
click at [816, 164] on p "الشركات" at bounding box center [828, 167] width 29 height 15
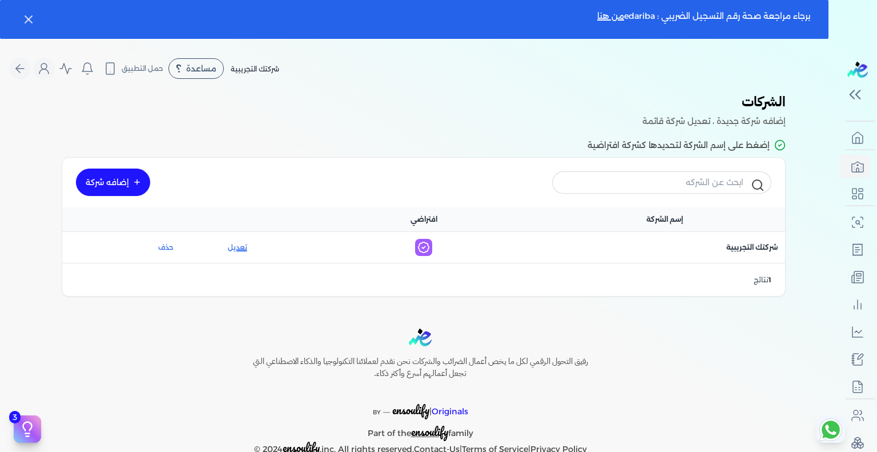
click at [243, 246] on link "تعديل" at bounding box center [237, 247] width 91 height 10
click at [239, 246] on link "تعديل" at bounding box center [237, 247] width 91 height 10
click at [240, 246] on link "تعديل" at bounding box center [237, 247] width 91 height 10
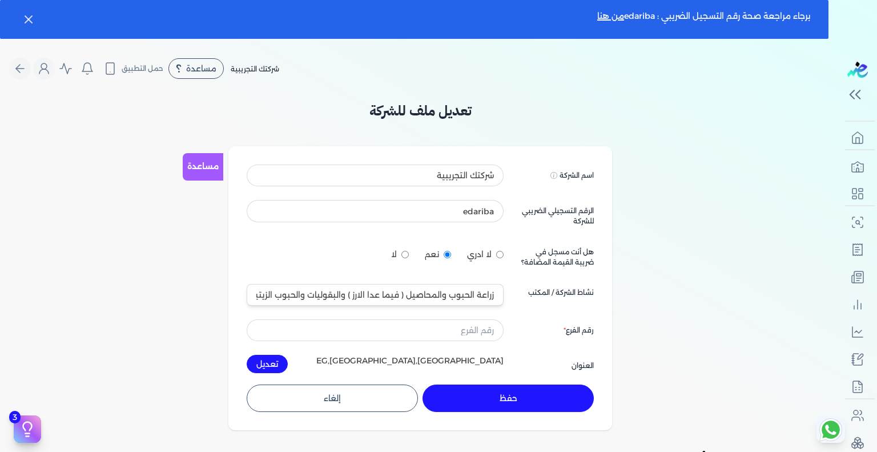
click at [349, 411] on div "حفظ إلغاء" at bounding box center [420, 397] width 347 height 27
click at [310, 406] on button "إلغاء" at bounding box center [332, 397] width 171 height 27
